Goal: Understand process/instructions: Learn how to perform a task or action

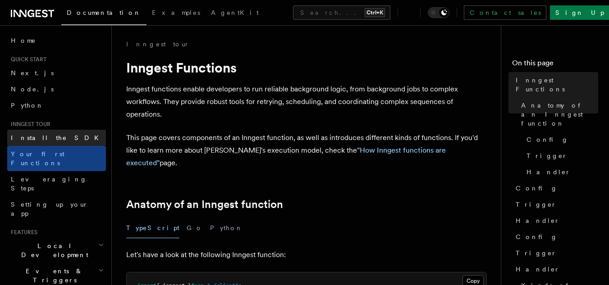
click at [58, 139] on link "Install the SDK" at bounding box center [56, 138] width 99 height 16
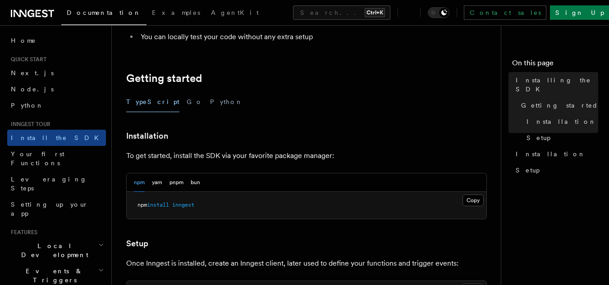
scroll to position [150, 0]
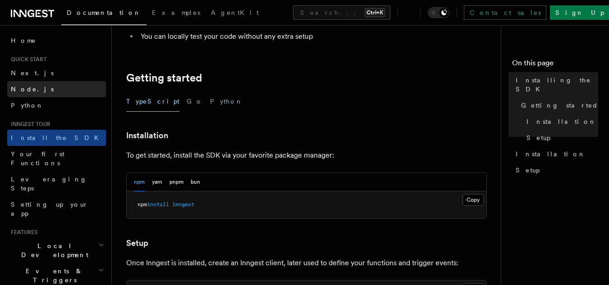
click at [45, 87] on link "Node.js" at bounding box center [56, 89] width 99 height 16
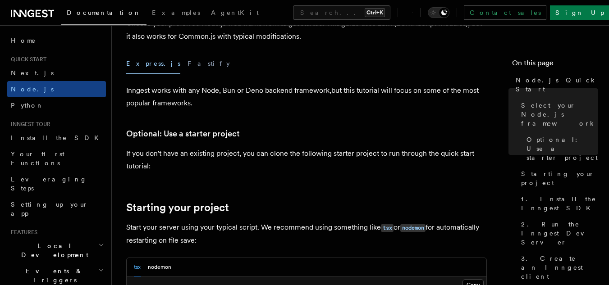
scroll to position [265, 0]
click at [182, 67] on div "Express.js Fastify" at bounding box center [306, 64] width 360 height 20
click at [187, 64] on button "Fastify" at bounding box center [208, 64] width 42 height 20
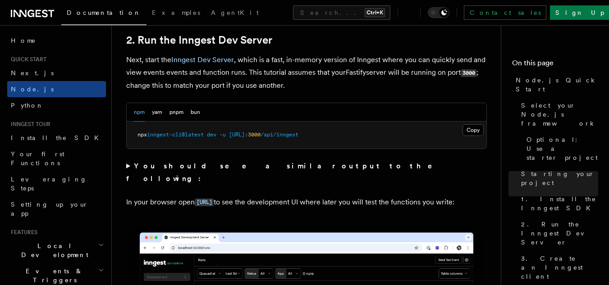
scroll to position [706, 0]
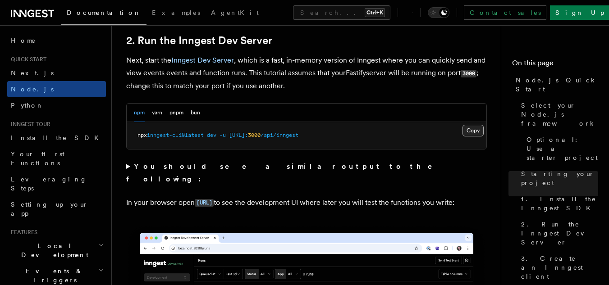
click at [474, 128] on button "Copy Copied" at bounding box center [472, 131] width 21 height 12
